Goal: Task Accomplishment & Management: Manage account settings

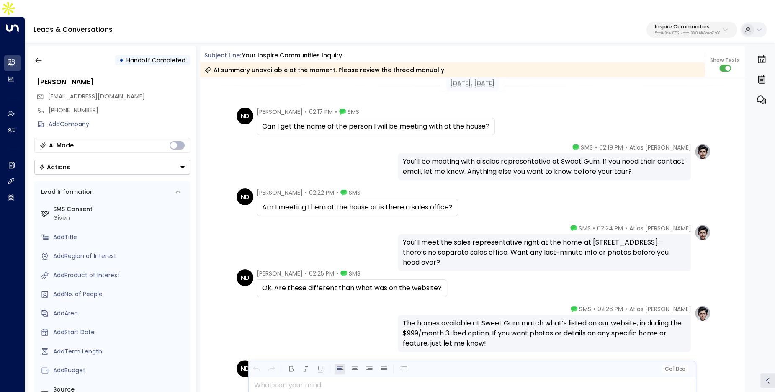
scroll to position [777, 0]
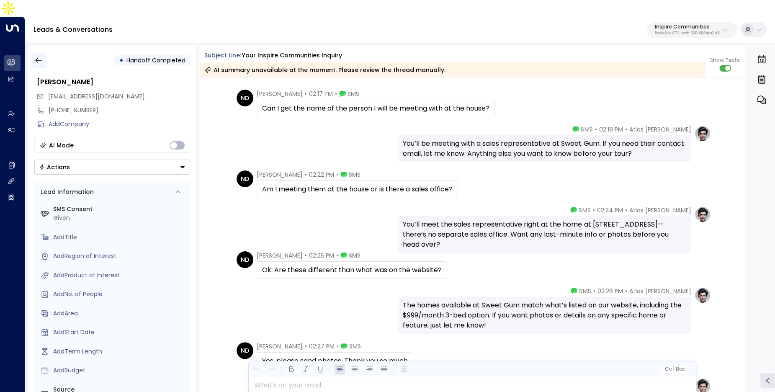
click at [41, 56] on icon "button" at bounding box center [38, 60] width 8 height 8
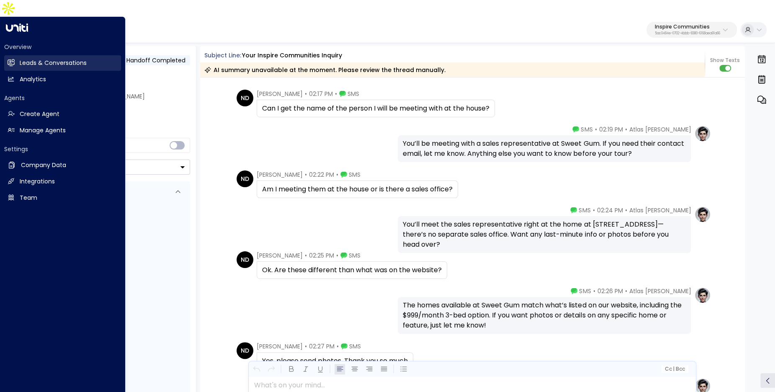
click at [10, 59] on g at bounding box center [11, 62] width 7 height 7
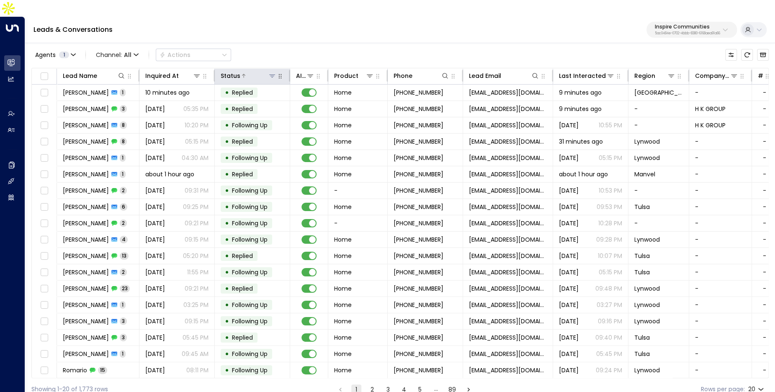
click at [271, 72] on icon at bounding box center [272, 75] width 7 height 7
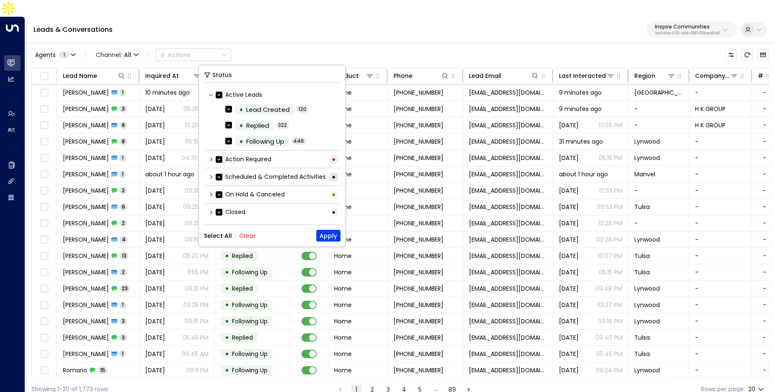
click at [239, 236] on button "Clear" at bounding box center [247, 235] width 17 height 7
click at [210, 176] on icon at bounding box center [210, 176] width 5 height 5
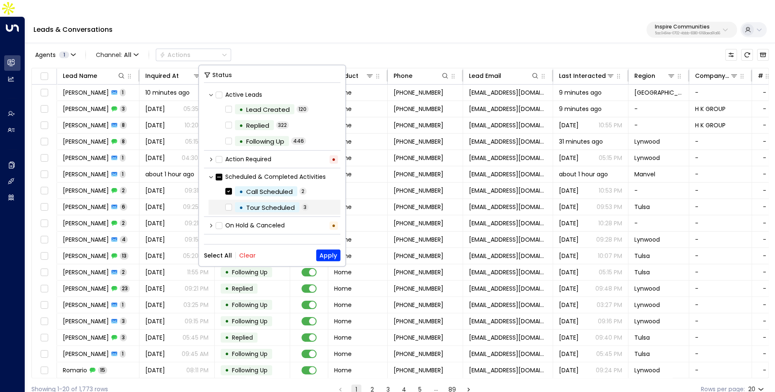
click at [225, 200] on div "• Tour Scheduled 3" at bounding box center [274, 207] width 132 height 15
click at [327, 252] on button "Apply" at bounding box center [328, 255] width 24 height 12
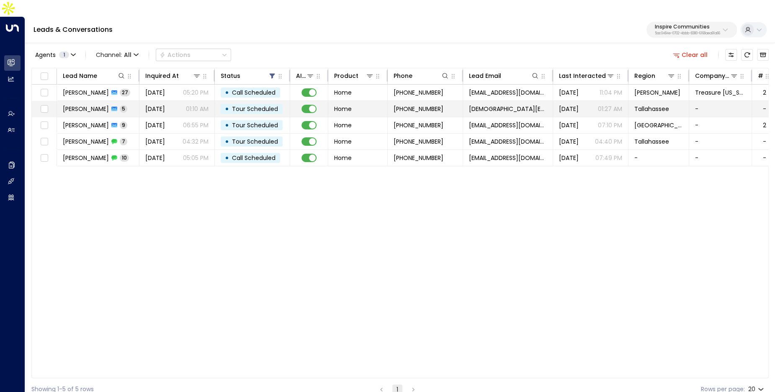
click at [185, 105] on div "Aug 18, 2025 01:10 AM" at bounding box center [176, 109] width 63 height 8
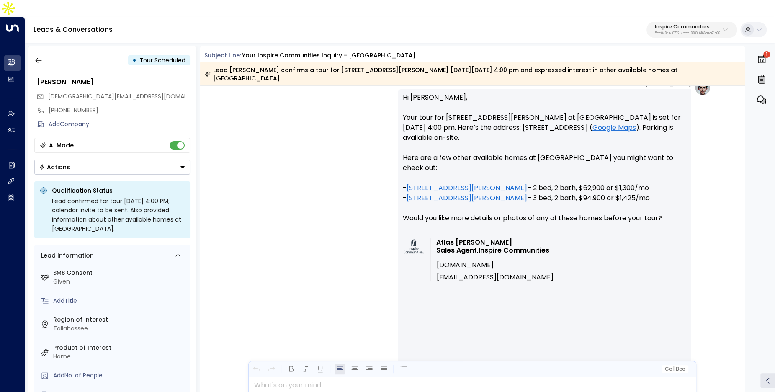
scroll to position [2123, 0]
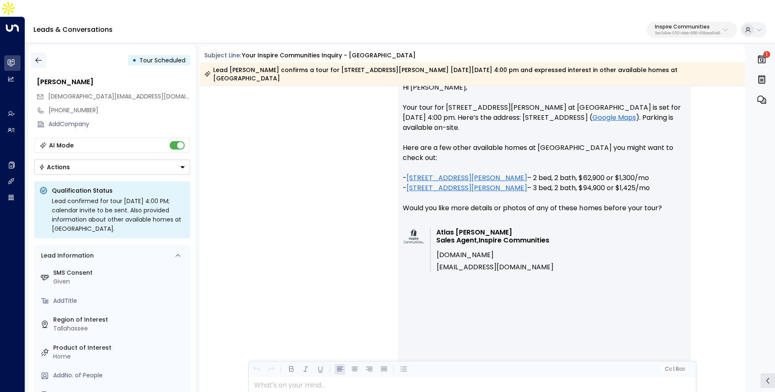
click at [41, 56] on icon "button" at bounding box center [38, 60] width 8 height 8
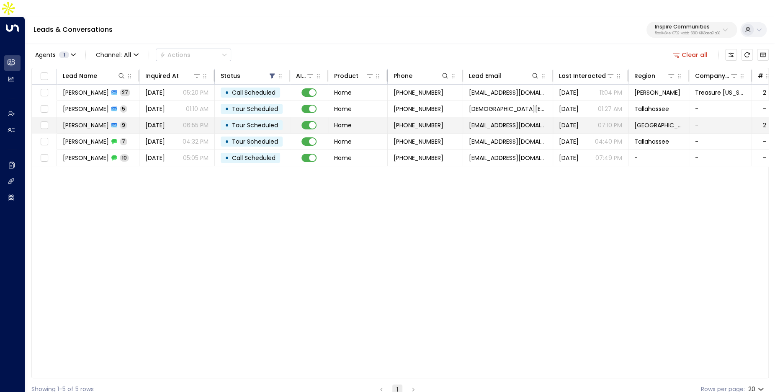
click at [145, 121] on span "Aug 16, 2025" at bounding box center [155, 125] width 20 height 8
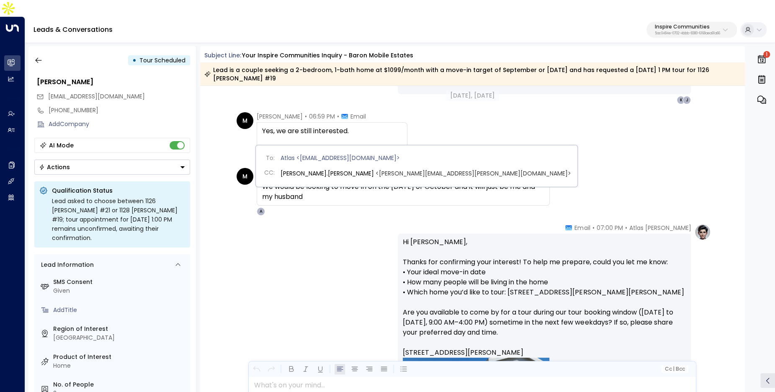
scroll to position [892, 0]
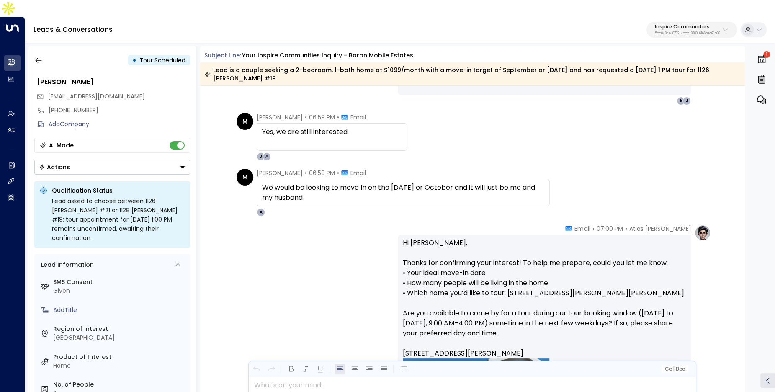
click at [46, 53] on div "• Tour Scheduled" at bounding box center [112, 60] width 156 height 15
click at [39, 56] on icon "button" at bounding box center [38, 60] width 8 height 8
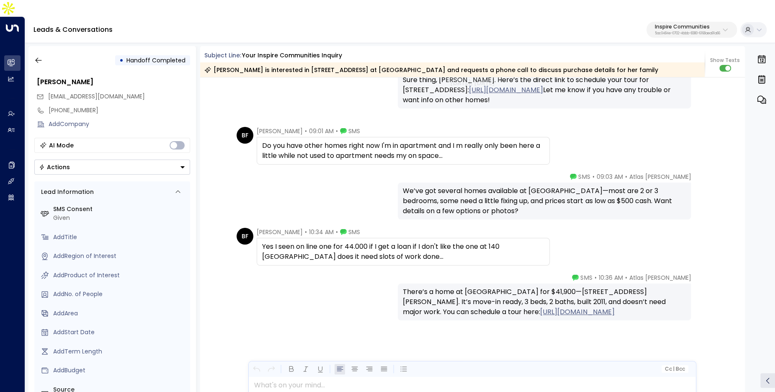
scroll to position [1823, 0]
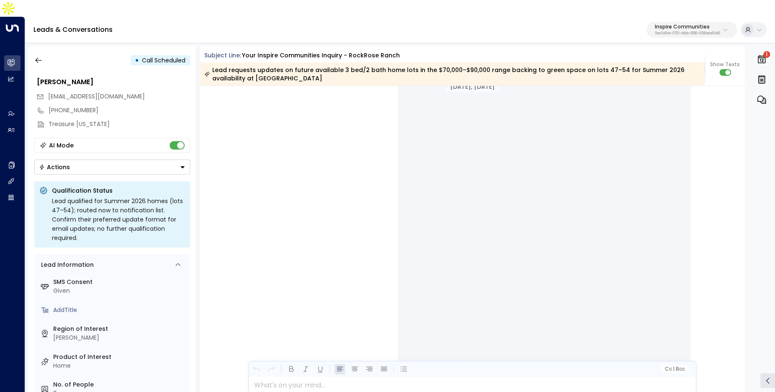
scroll to position [8063, 0]
